Goal: Task Accomplishment & Management: Use online tool/utility

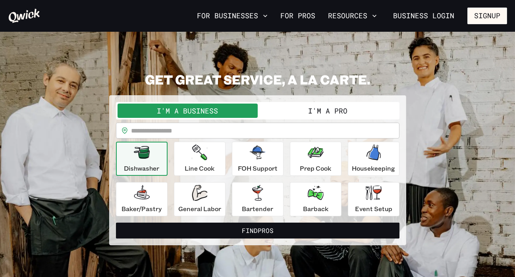
click at [443, 14] on link "Business Login" at bounding box center [423, 16] width 75 height 17
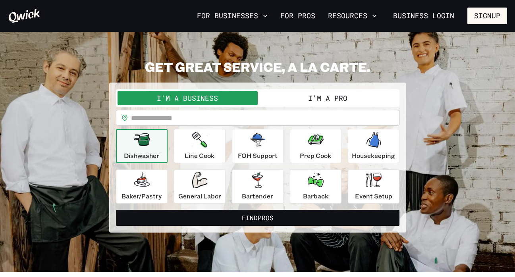
scroll to position [16, 0]
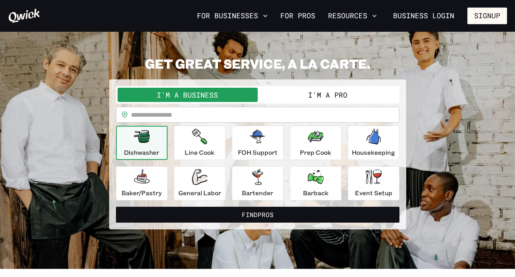
click at [311, 96] on button "I'm a Pro" at bounding box center [328, 95] width 140 height 14
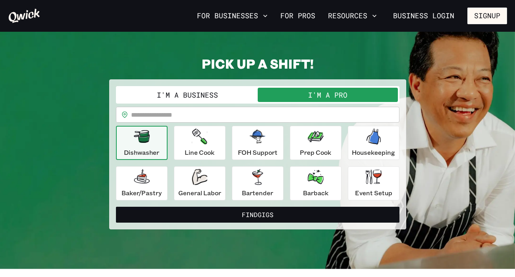
click at [220, 118] on input "text" at bounding box center [265, 115] width 268 height 16
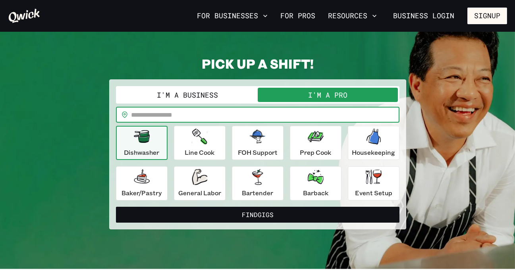
type input "*****"
click at [253, 175] on icon "button" at bounding box center [257, 177] width 11 height 16
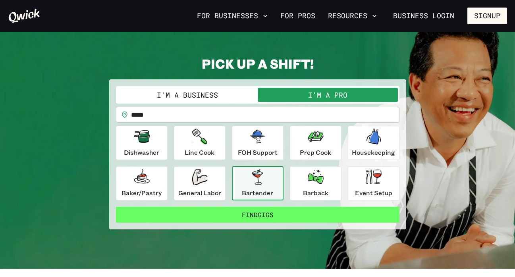
click at [265, 216] on button "Find Gigs" at bounding box center [258, 215] width 284 height 16
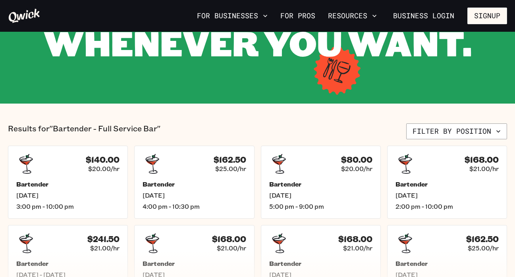
scroll to position [127, 0]
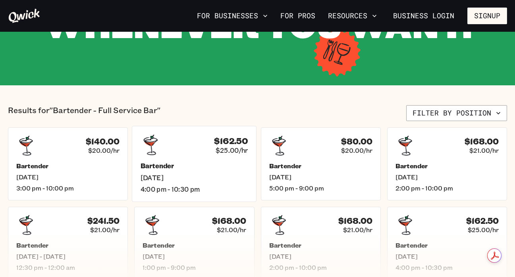
click at [227, 175] on span "Thu, Sep 18" at bounding box center [195, 178] width 108 height 8
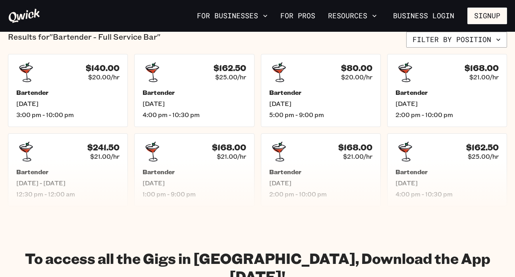
scroll to position [222, 0]
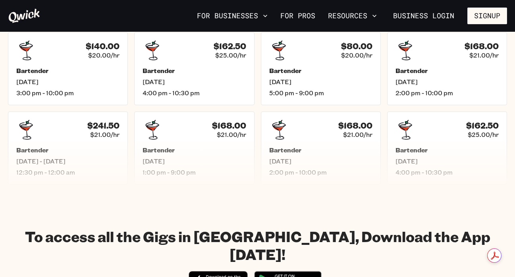
click at [309, 192] on section "Results for "Bartender - Full Service Bar" Filter by position $140.00 $20.00/hr…" at bounding box center [257, 97] width 515 height 214
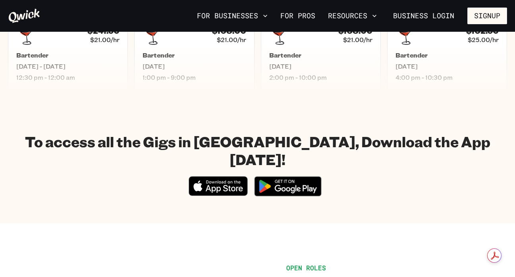
scroll to position [318, 0]
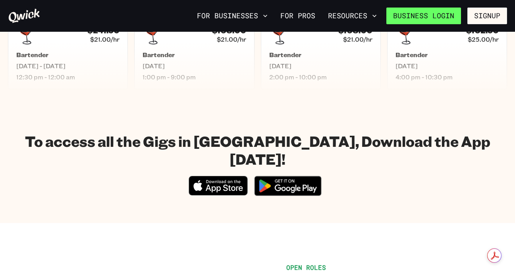
click at [422, 18] on link "Business Login" at bounding box center [423, 16] width 75 height 17
